Goal: Task Accomplishment & Management: Use online tool/utility

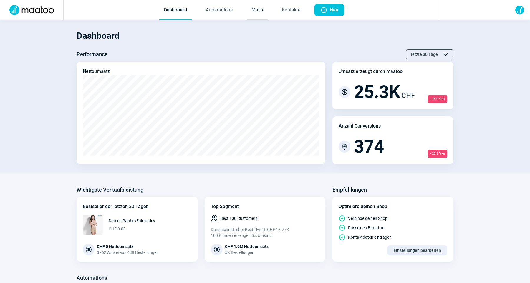
click at [261, 11] on link "Mails" at bounding box center [257, 10] width 21 height 19
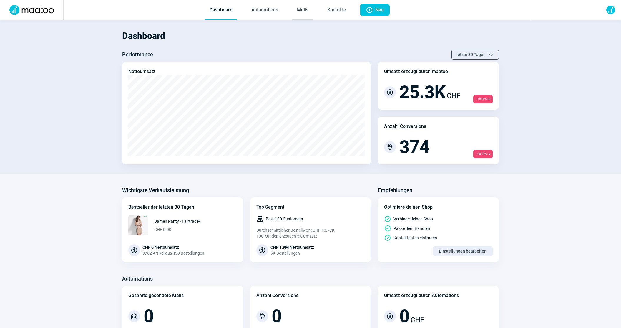
click at [305, 9] on link "Mails" at bounding box center [302, 10] width 21 height 19
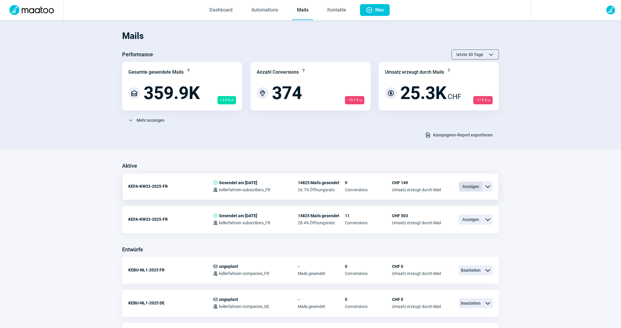
click at [465, 189] on span "Anzeigen" at bounding box center [471, 186] width 24 height 10
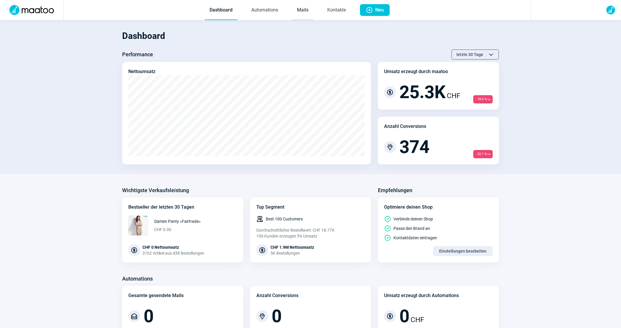
click at [311, 9] on link "Mails" at bounding box center [302, 10] width 21 height 19
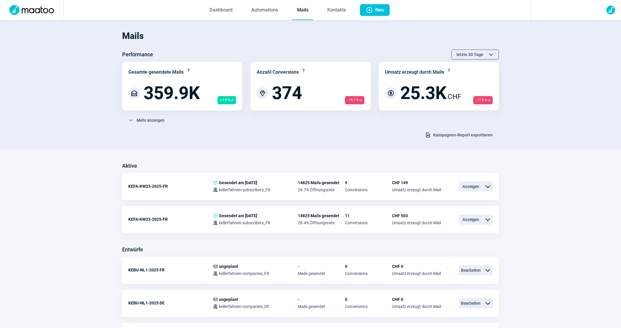
click at [460, 137] on span "Kampagnen-Report exportieren" at bounding box center [462, 134] width 59 height 9
